Goal: Check status

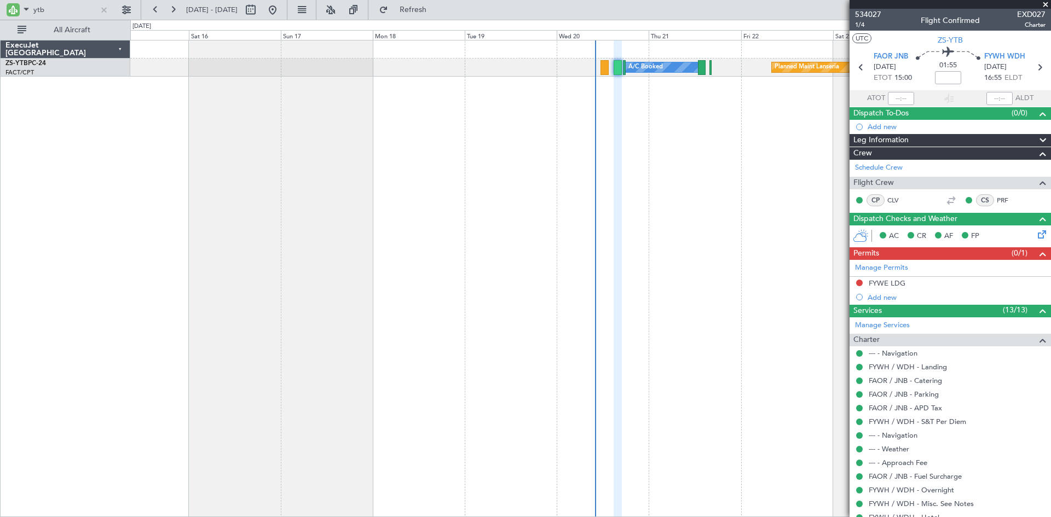
click at [56, 10] on input "ytb" at bounding box center [64, 10] width 63 height 16
type input "y"
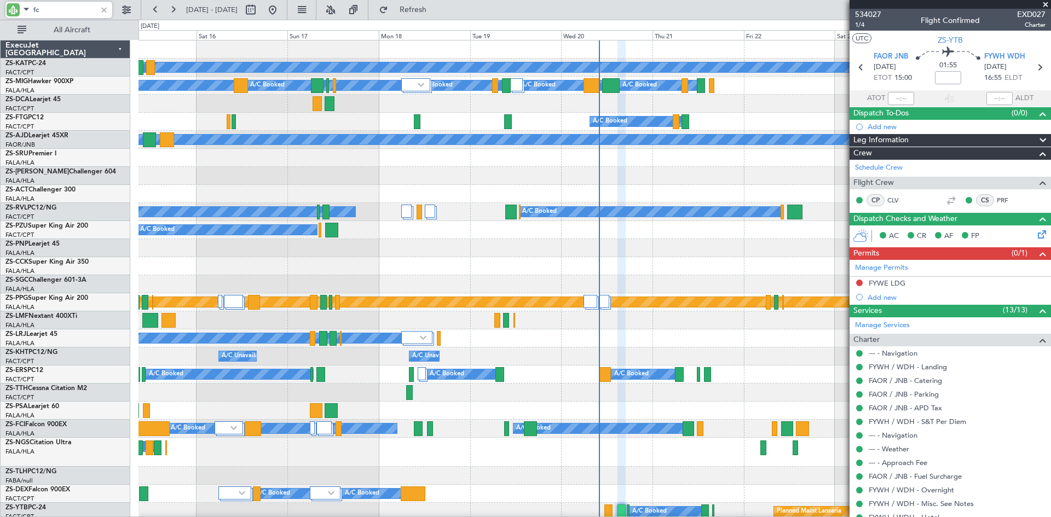
type input "fci"
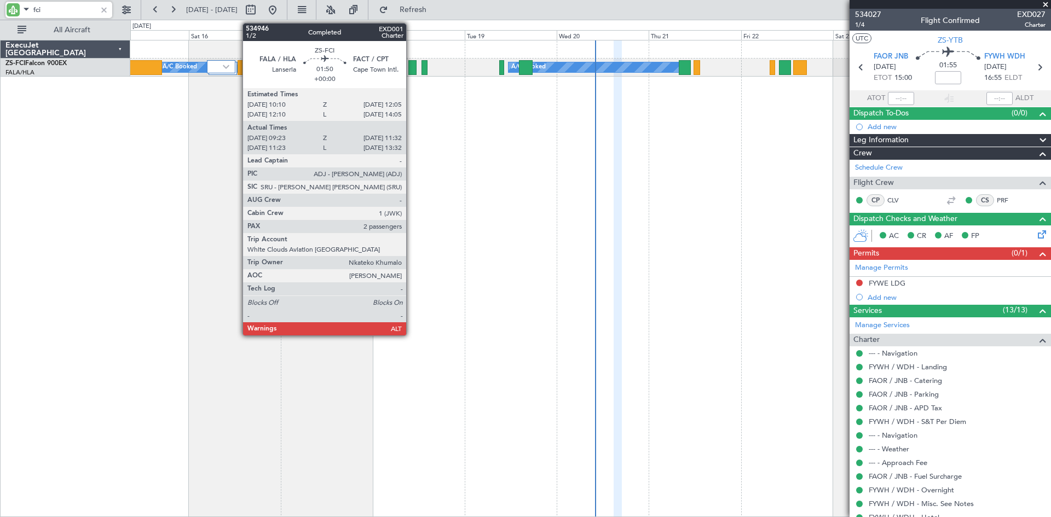
click at [411, 66] on div at bounding box center [412, 67] width 9 height 15
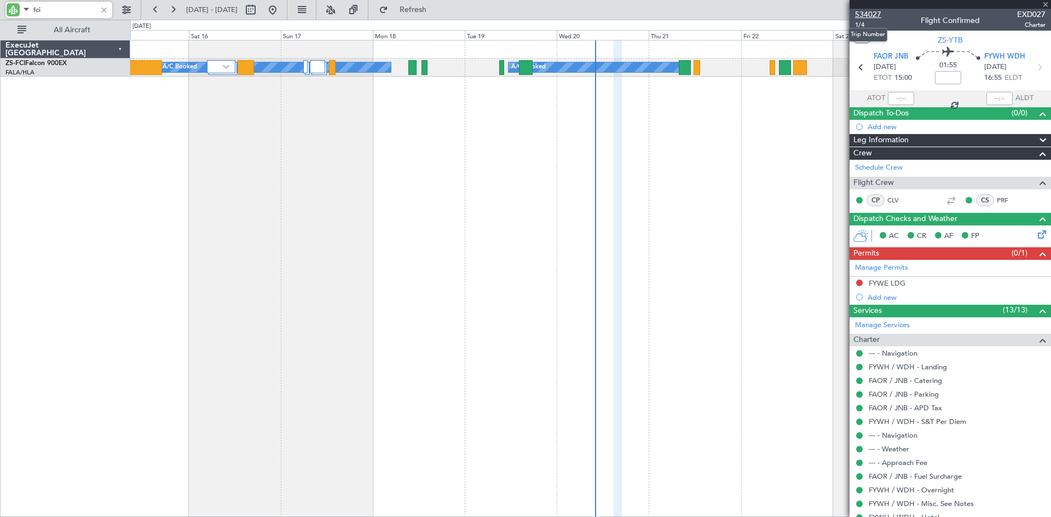
type input "09:23"
type input "11:27"
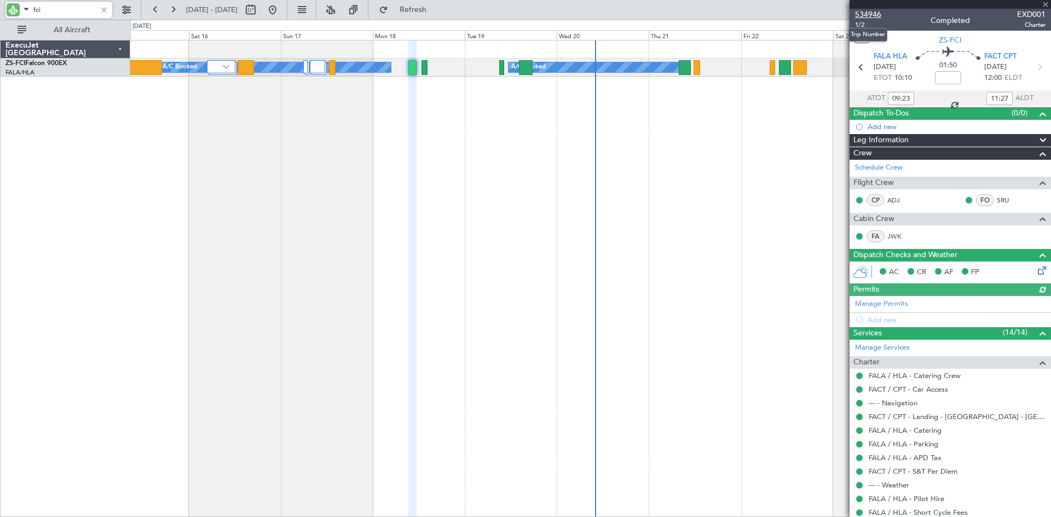
click at [870, 14] on span "534946" at bounding box center [868, 14] width 26 height 11
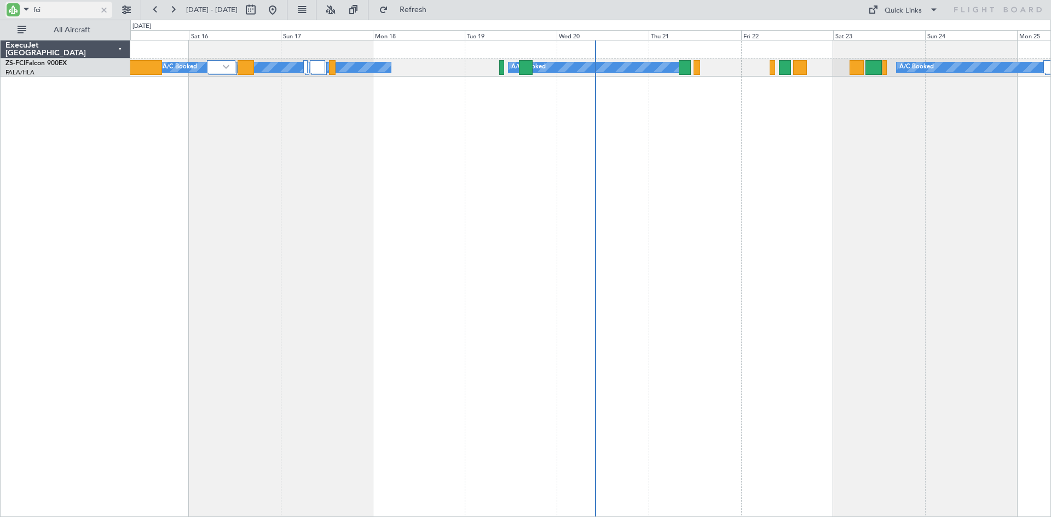
click at [59, 5] on input "fci" at bounding box center [64, 10] width 63 height 16
type input "f"
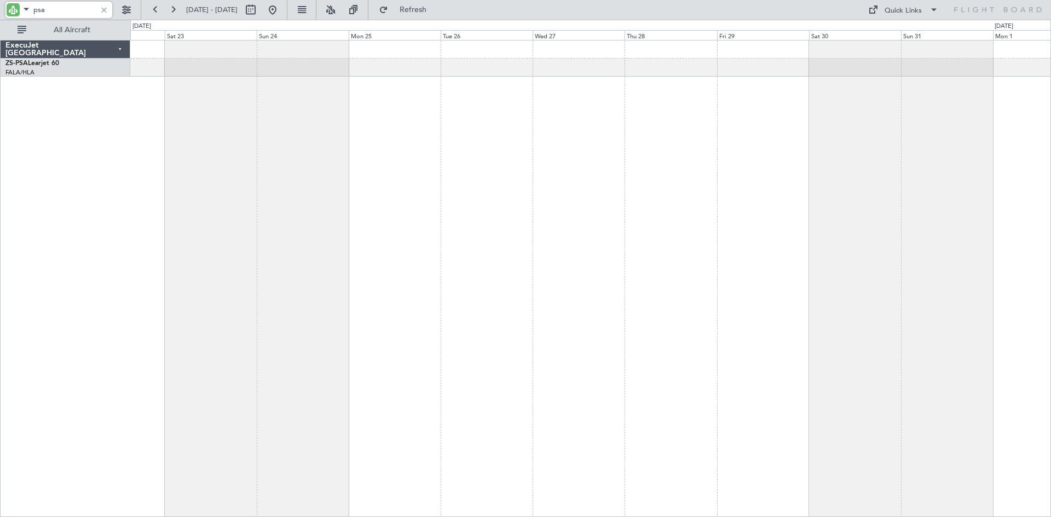
click at [164, 125] on div at bounding box center [590, 278] width 920 height 477
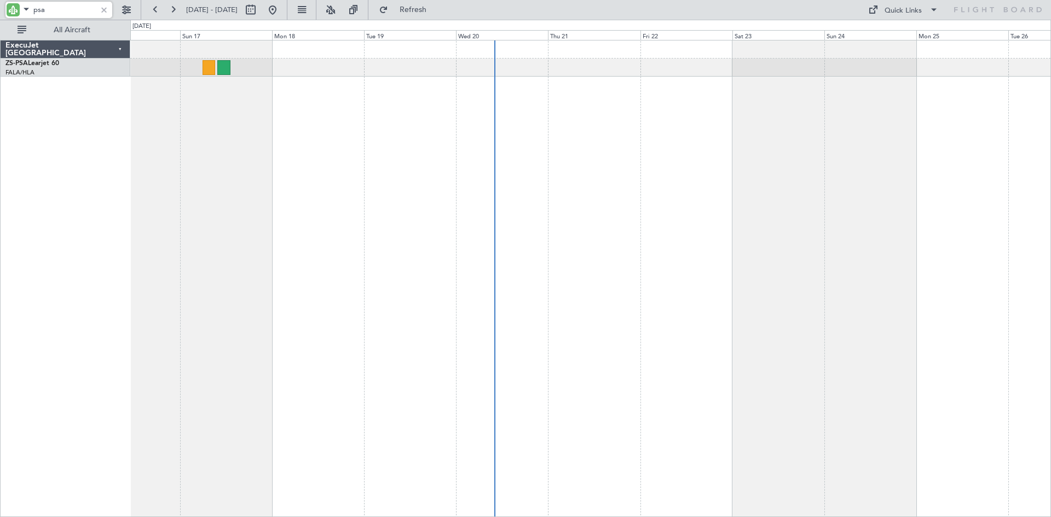
click at [842, 149] on div at bounding box center [590, 278] width 920 height 477
type input "psa"
click at [281, 10] on button at bounding box center [273, 10] width 18 height 18
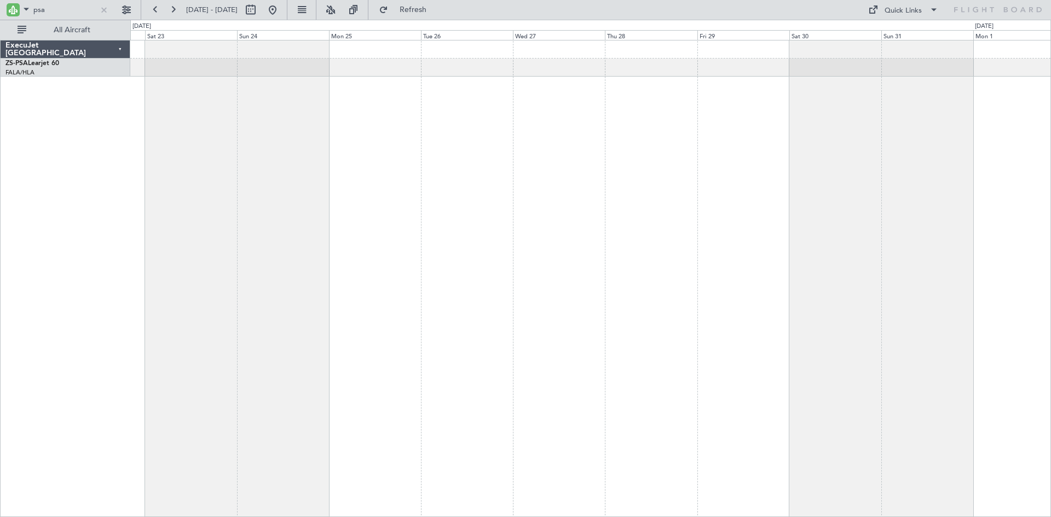
click at [262, 290] on div at bounding box center [590, 278] width 920 height 477
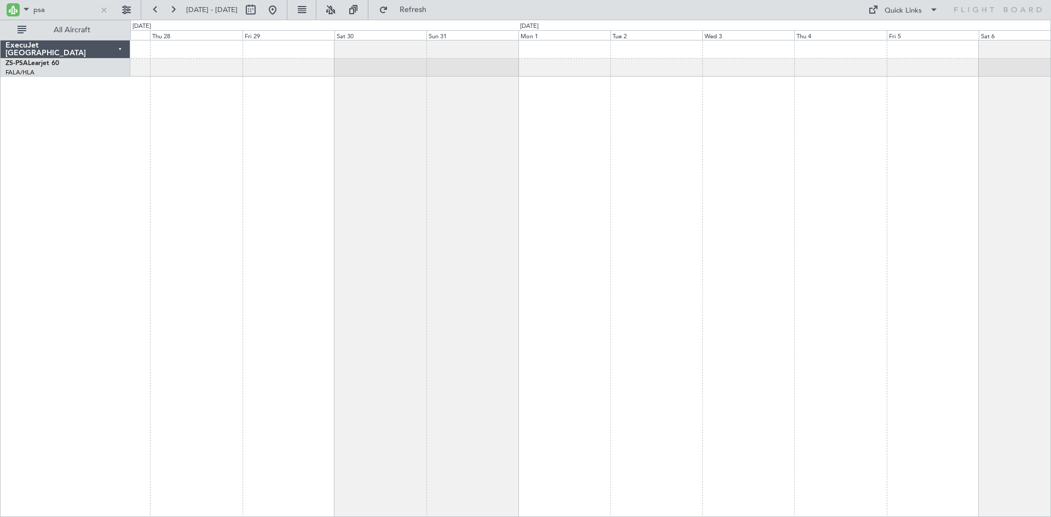
click at [420, 266] on div at bounding box center [590, 278] width 920 height 477
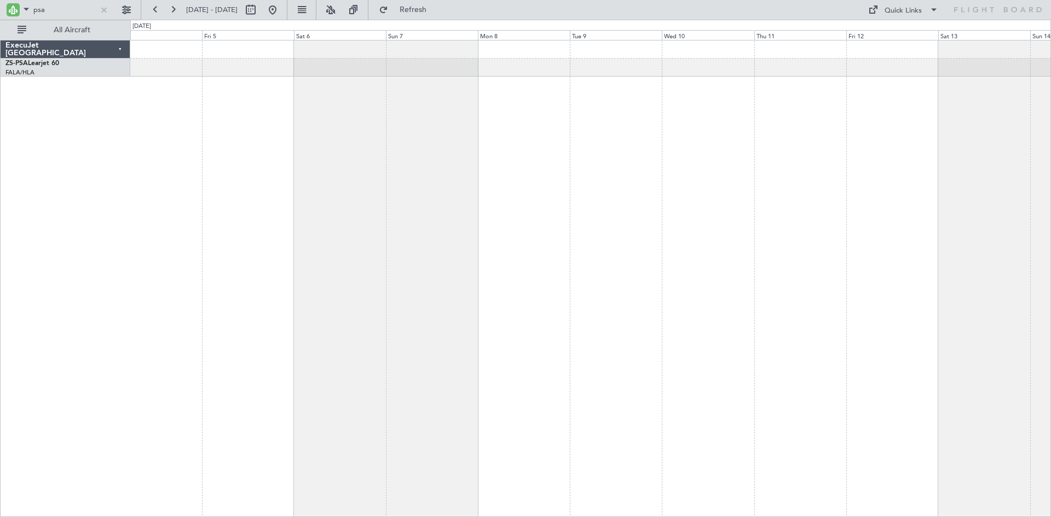
click at [239, 194] on div at bounding box center [590, 278] width 920 height 477
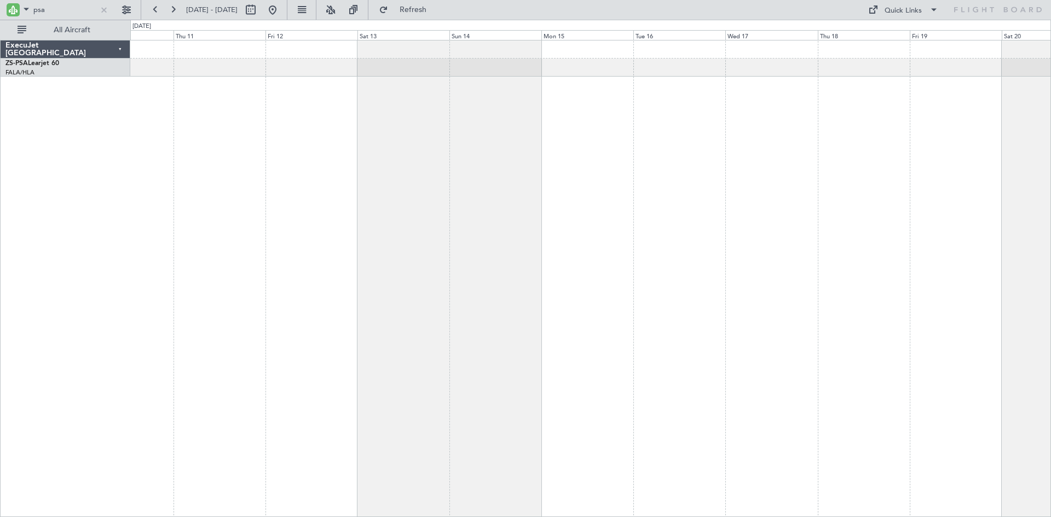
click at [235, 186] on div at bounding box center [590, 278] width 920 height 477
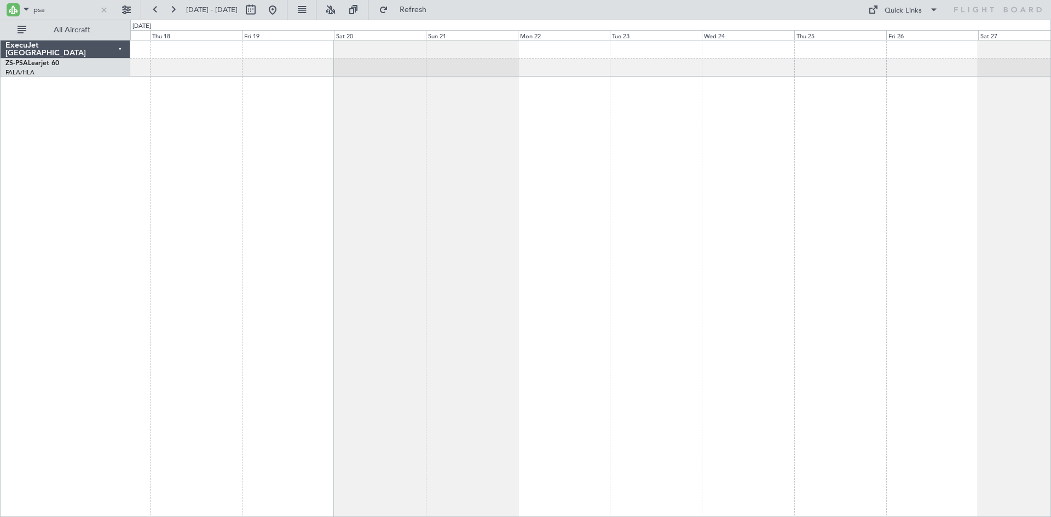
click at [208, 187] on div at bounding box center [590, 278] width 920 height 477
